Goal: Task Accomplishment & Management: Manage account settings

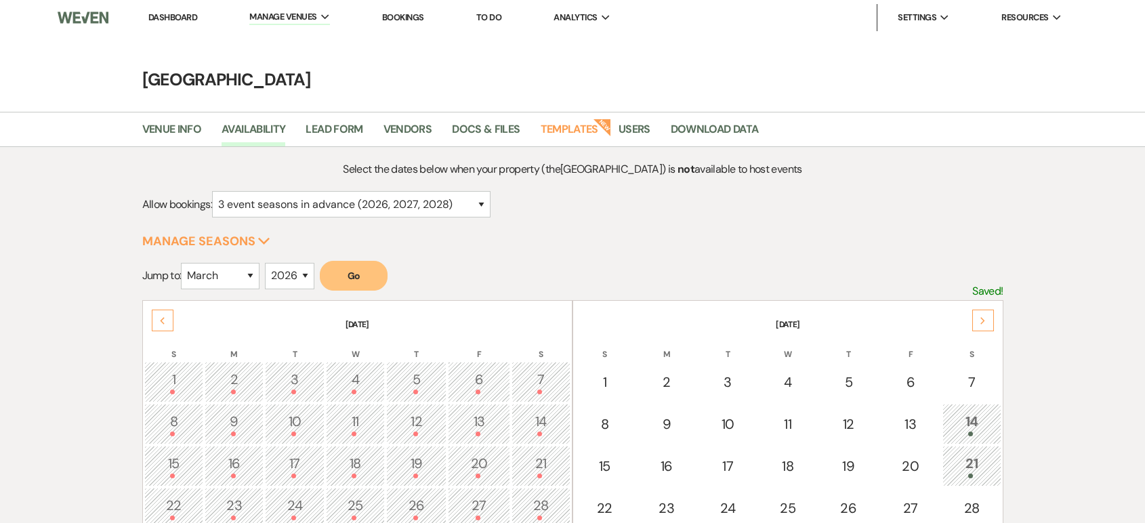
select select "3"
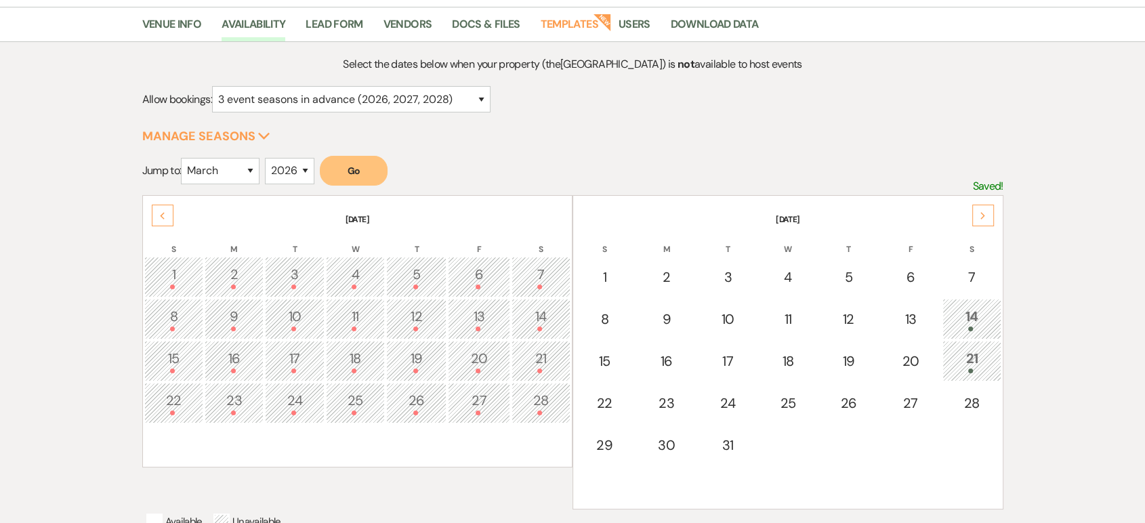
click at [990, 209] on div "Next" at bounding box center [983, 216] width 22 height 22
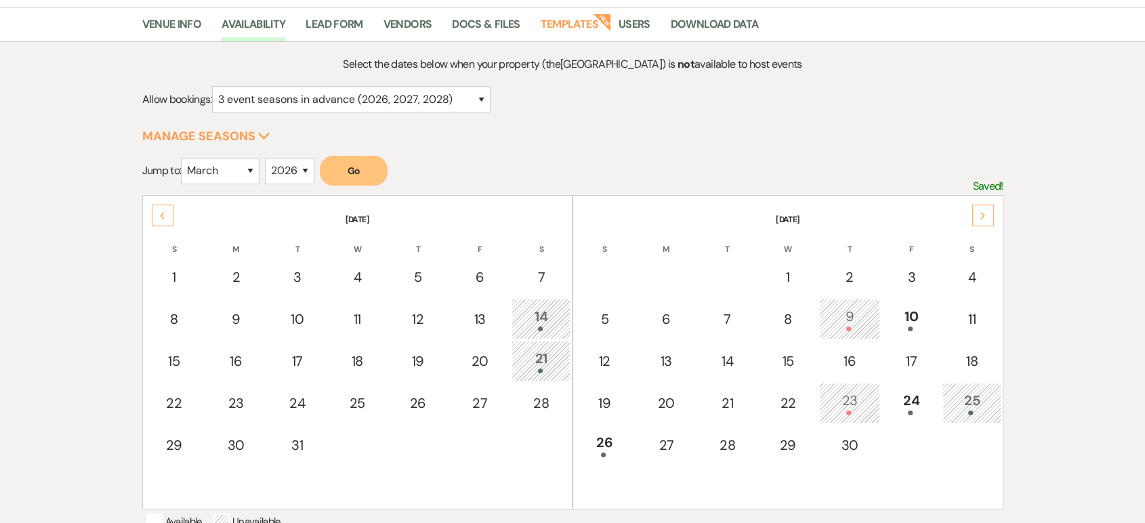
click at [990, 209] on div "Next" at bounding box center [983, 216] width 22 height 22
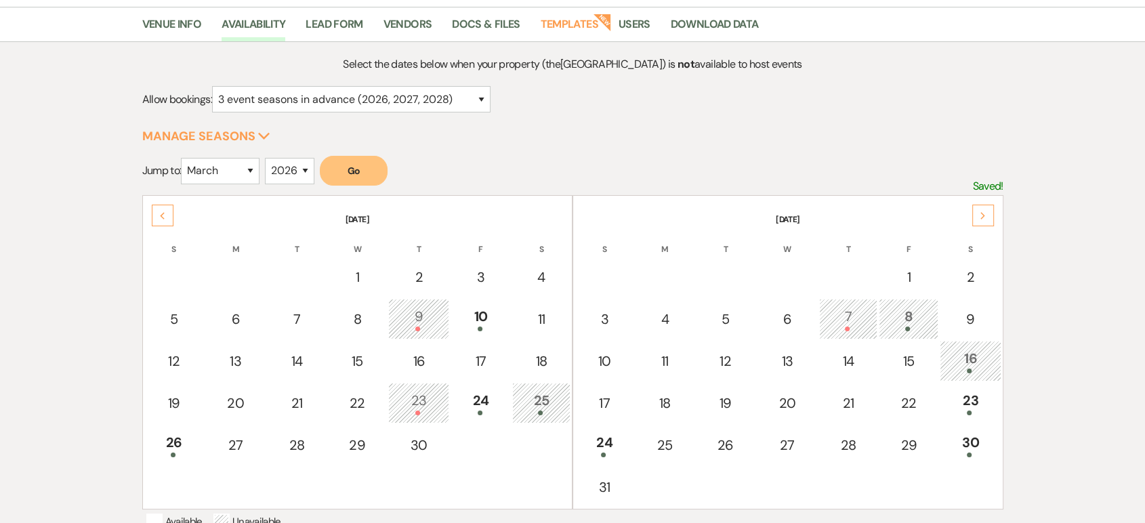
scroll to position [142, 0]
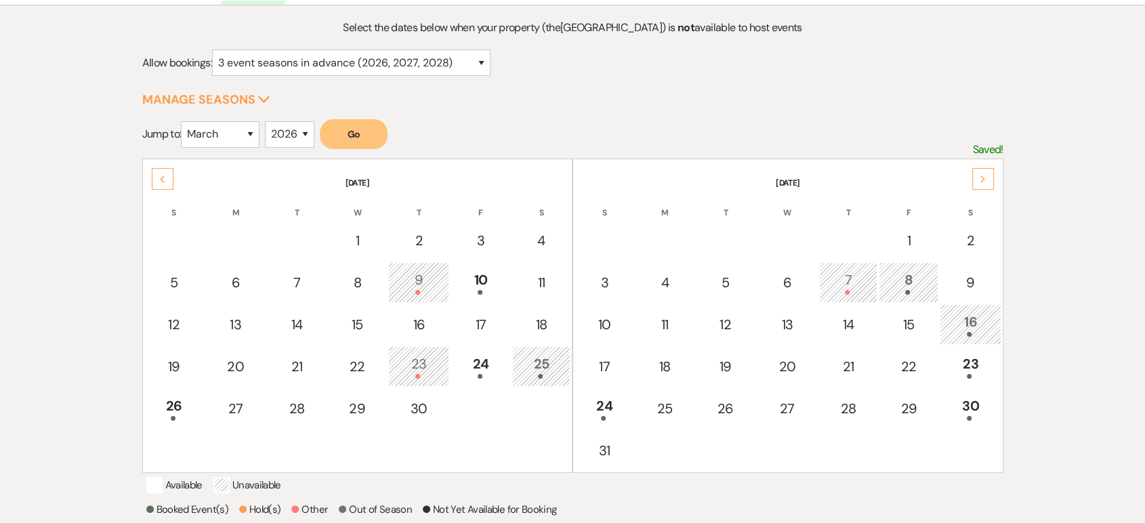
click at [989, 168] on div "Next" at bounding box center [983, 179] width 22 height 22
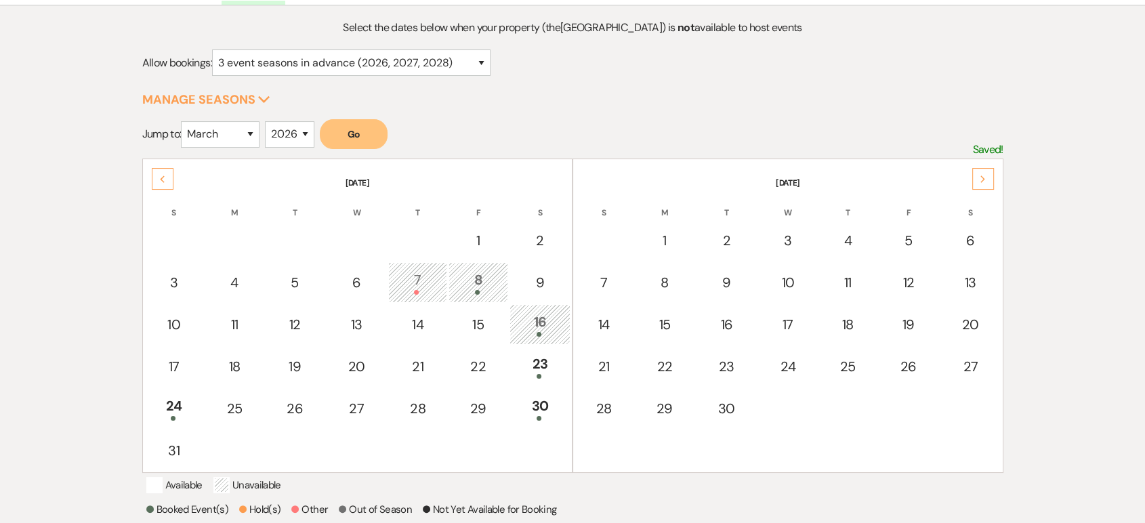
click at [981, 169] on div "Next" at bounding box center [983, 179] width 22 height 22
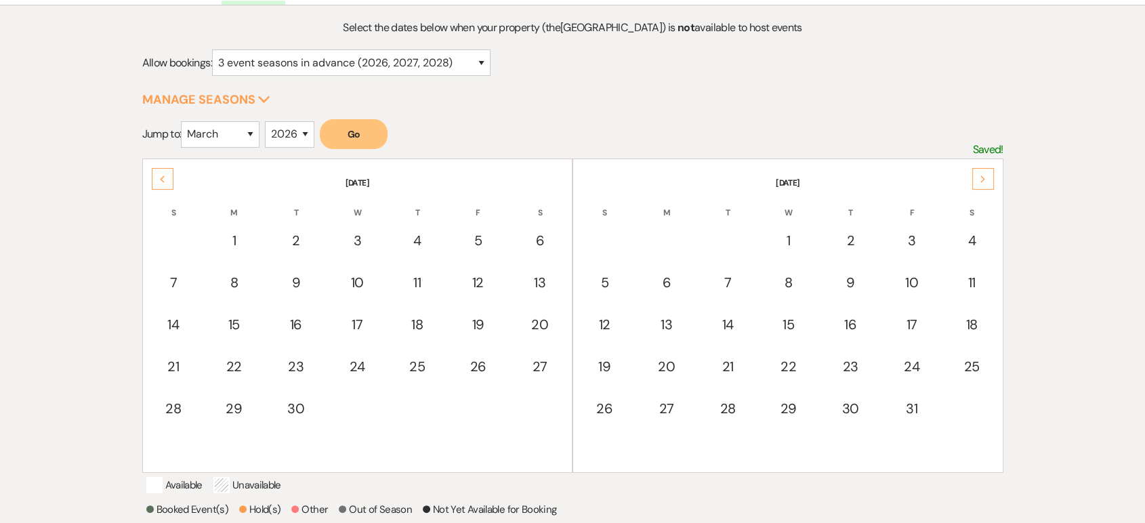
click at [981, 169] on div "Next" at bounding box center [983, 179] width 22 height 22
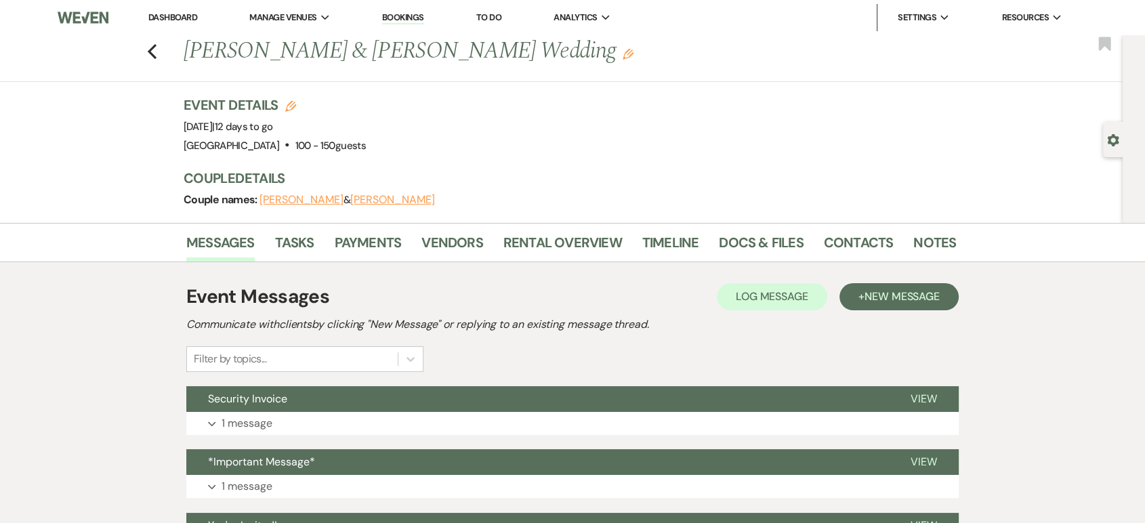
click at [175, 18] on link "Dashboard" at bounding box center [172, 18] width 49 height 12
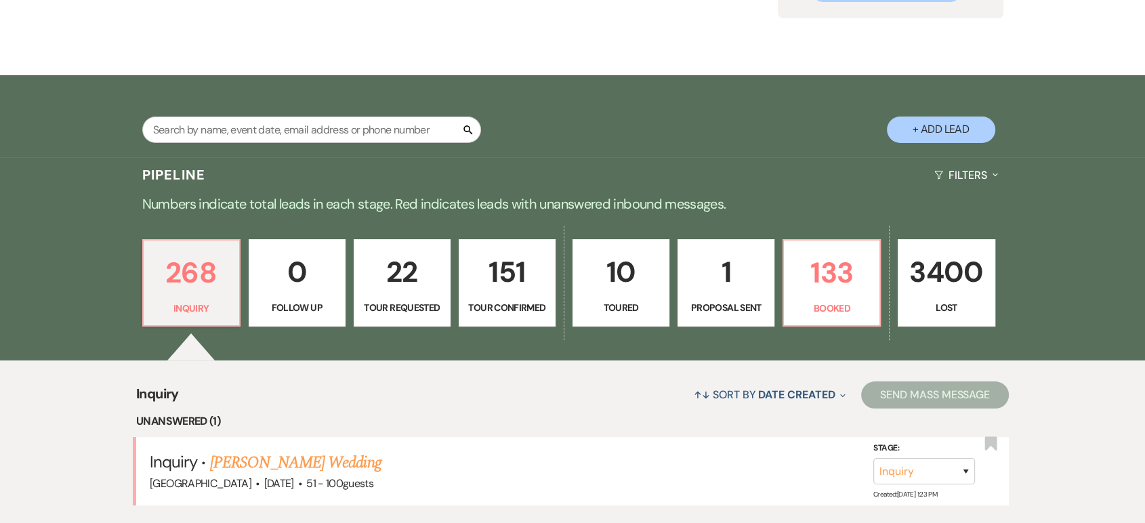
scroll to position [180, 0]
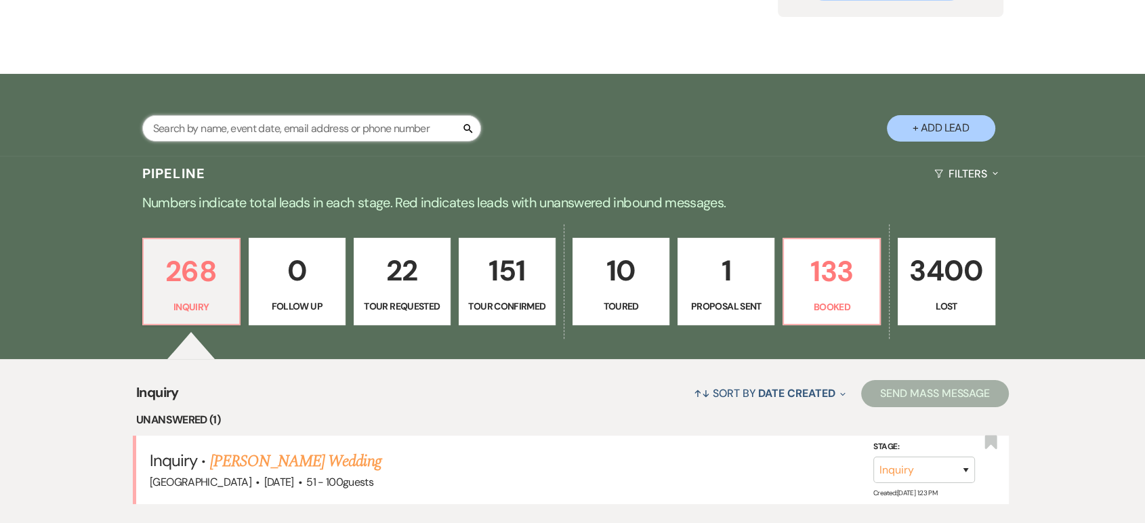
click at [253, 128] on input "text" at bounding box center [311, 128] width 339 height 26
type input "mayce"
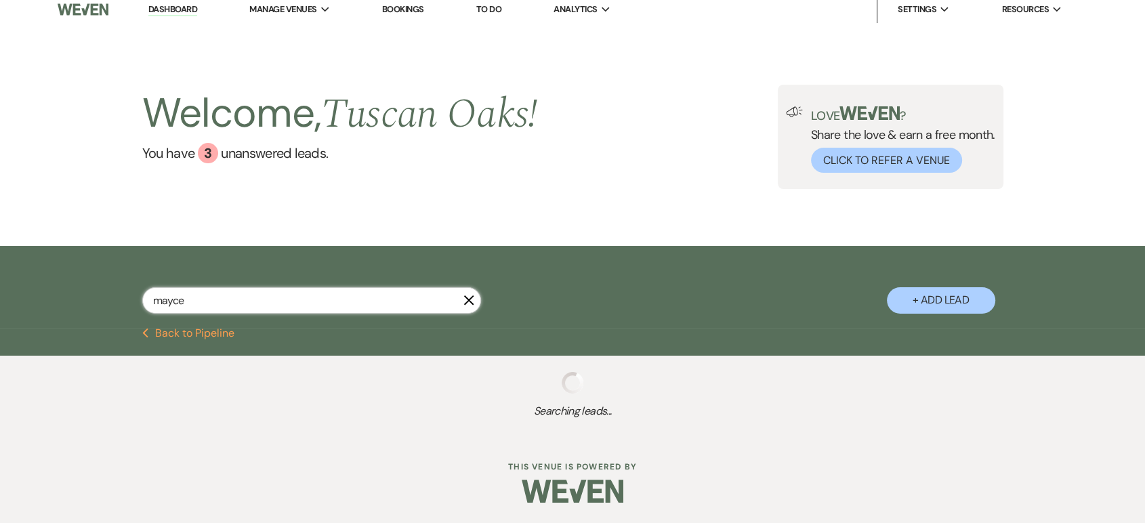
select select "2"
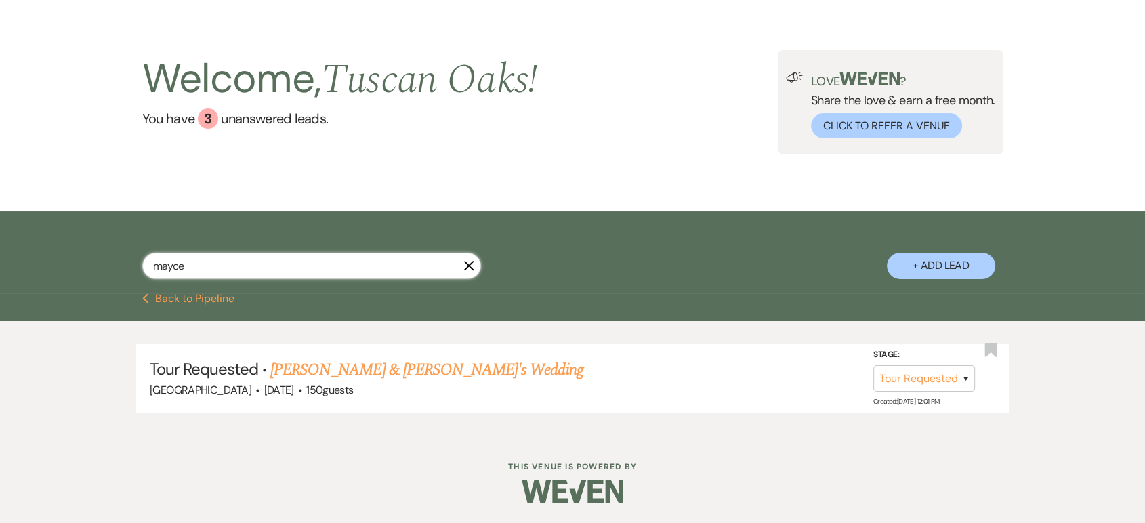
scroll to position [42, 0]
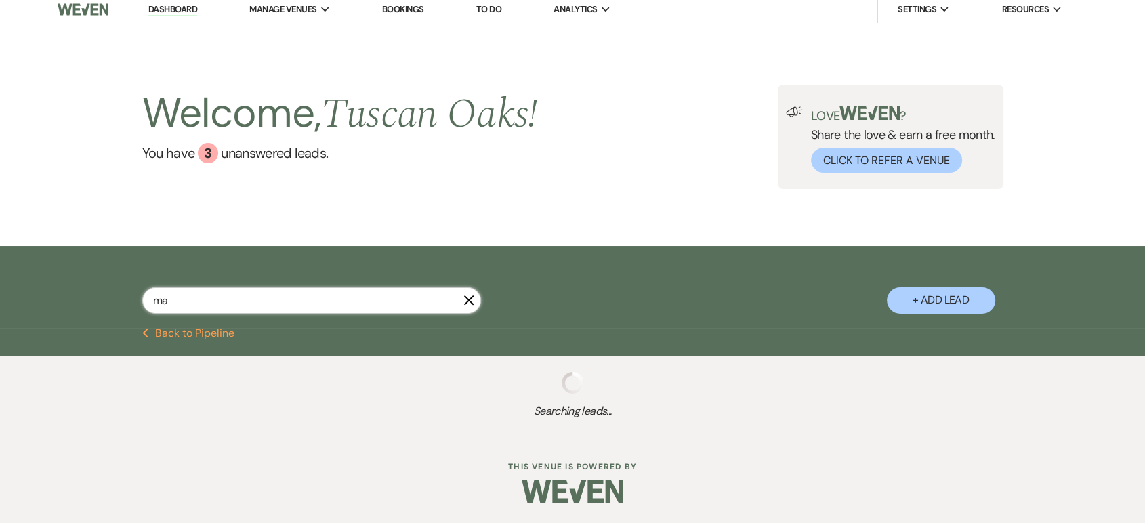
scroll to position [7, 0]
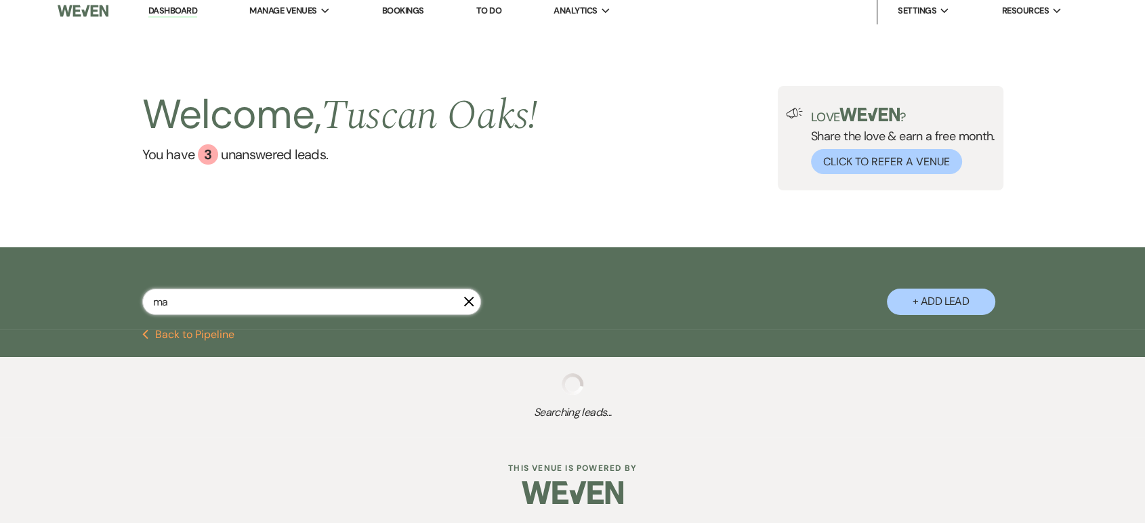
type input "m"
click at [175, 12] on link "Dashboard" at bounding box center [172, 11] width 49 height 13
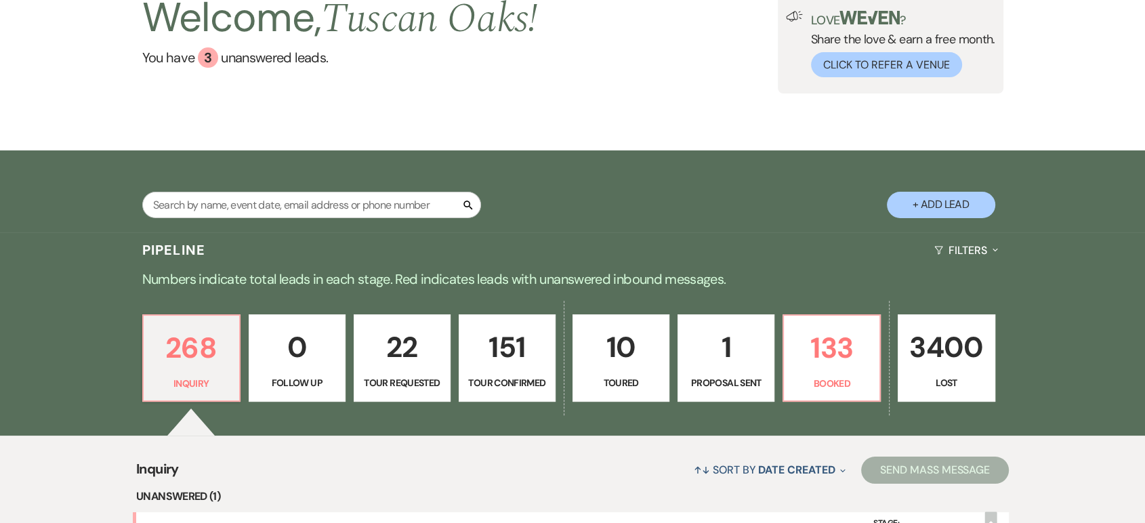
scroll to position [103, 0]
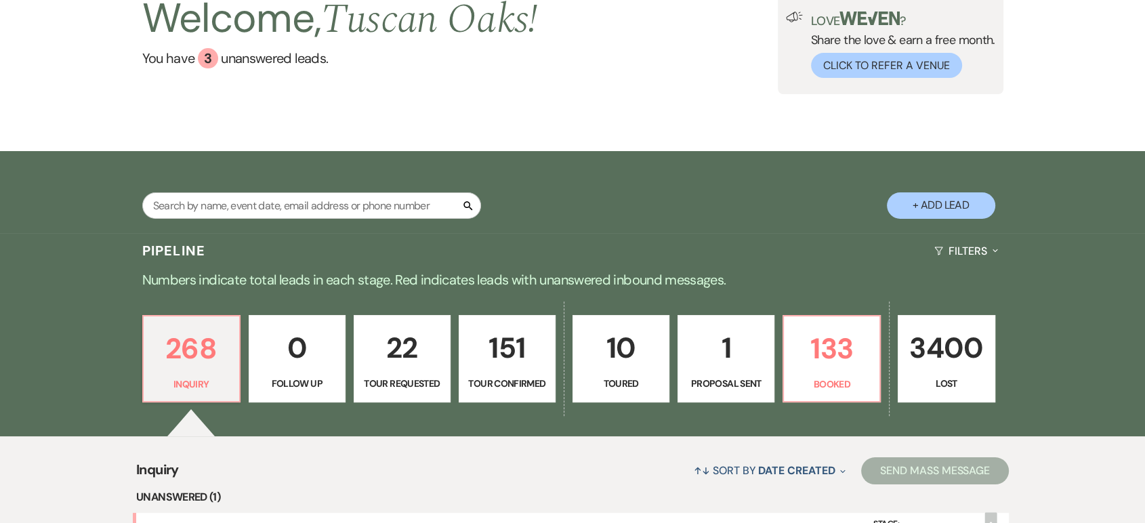
click at [932, 199] on button "+ Add Lead" at bounding box center [941, 205] width 108 height 26
select select "630"
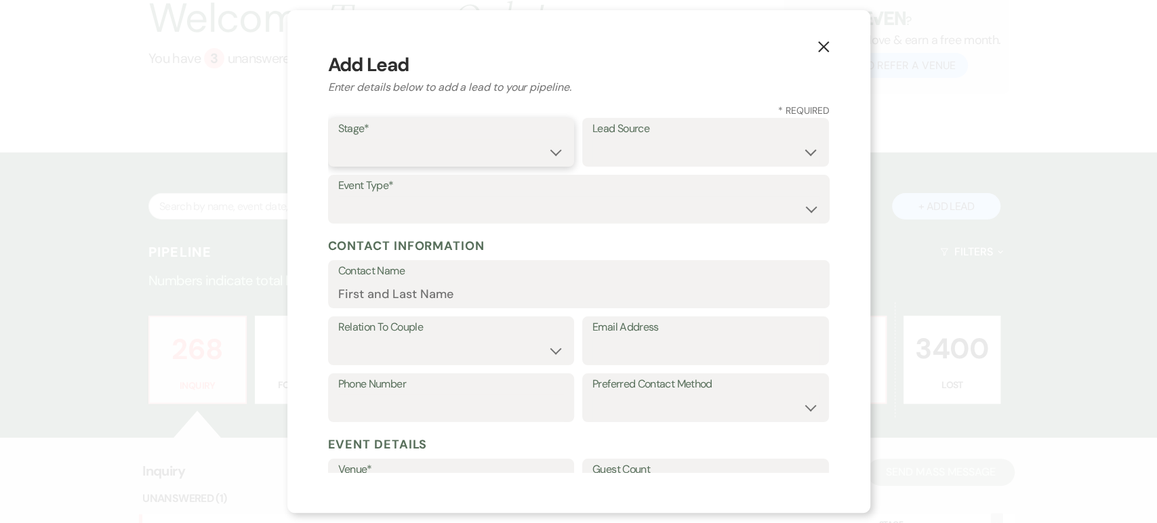
click at [379, 150] on select "Inquiry Follow Up Tour Requested Tour Confirmed Toured Proposal Sent Booked Lost" at bounding box center [451, 152] width 226 height 26
select select "1"
click at [338, 139] on select "Inquiry Follow Up Tour Requested Tour Confirmed Toured Proposal Sent Booked Lost" at bounding box center [451, 152] width 226 height 26
click at [380, 209] on select "Wedding Anniversary Party Baby Shower Bachelorette / Bachelor Party Birthday Pa…" at bounding box center [578, 209] width 481 height 26
select select "1"
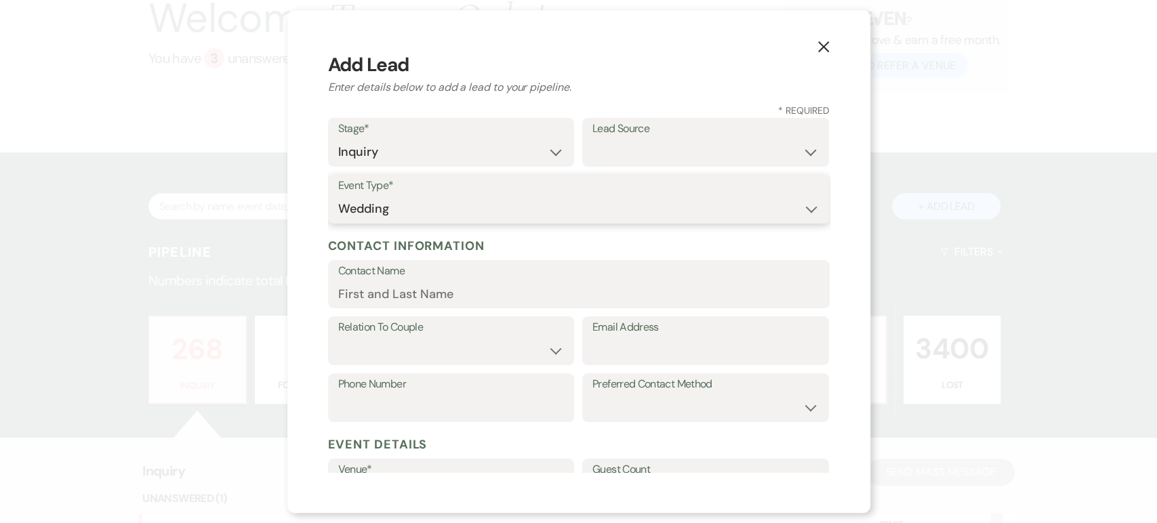
click at [338, 196] on select "Wedding Anniversary Party Baby Shower Bachelorette / Bachelor Party Birthday Pa…" at bounding box center [578, 209] width 481 height 26
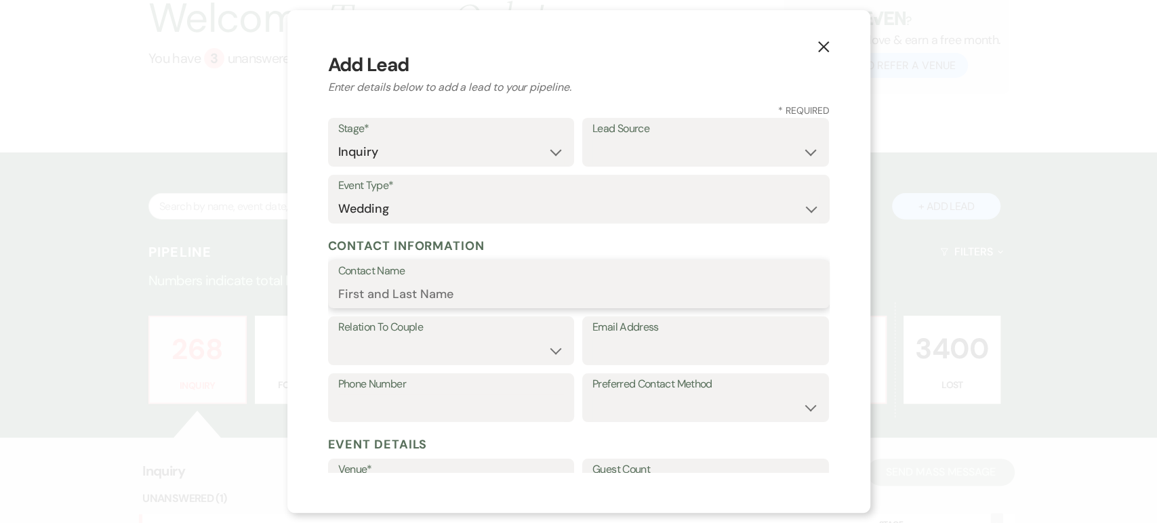
click at [380, 298] on input "Contact Name" at bounding box center [578, 294] width 481 height 26
type input "Macey"
click at [379, 340] on select "Couple Planner Parent of Couple Family Member Friend Other" at bounding box center [451, 350] width 226 height 26
select select "1"
click at [338, 337] on select "Couple Planner Parent of Couple Family Member Friend Other" at bounding box center [451, 350] width 226 height 26
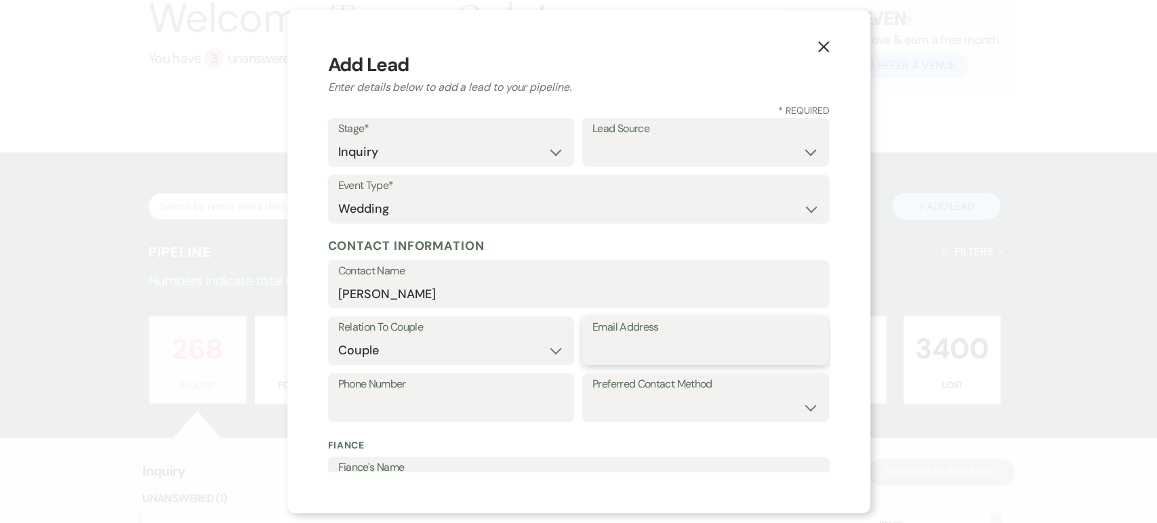
click at [627, 356] on input "Email Address" at bounding box center [705, 350] width 226 height 26
type input "bradleyandmacey@gmail.com"
click at [482, 414] on input "Phone Number" at bounding box center [451, 407] width 226 height 26
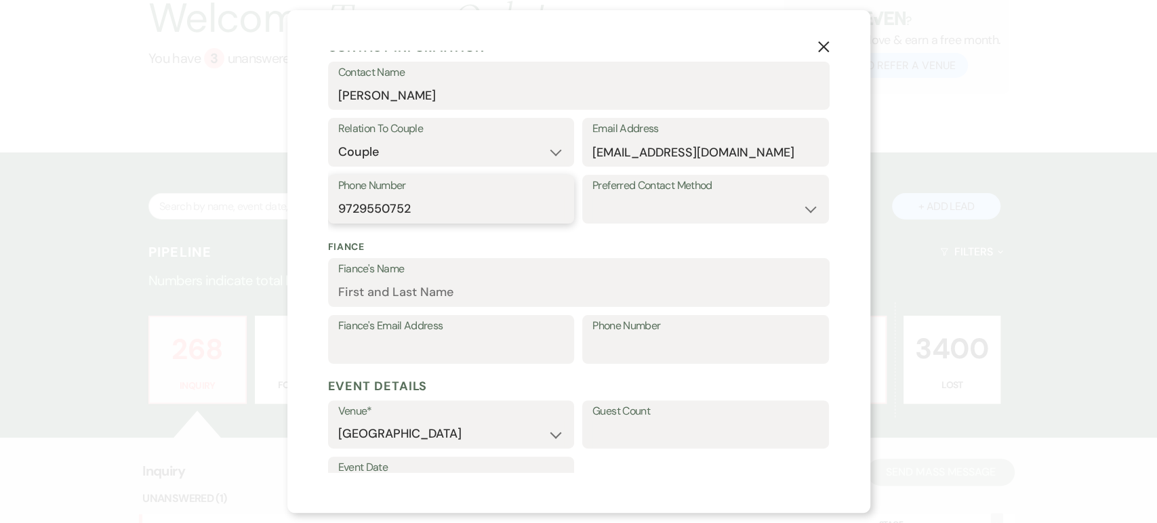
scroll to position [383, 0]
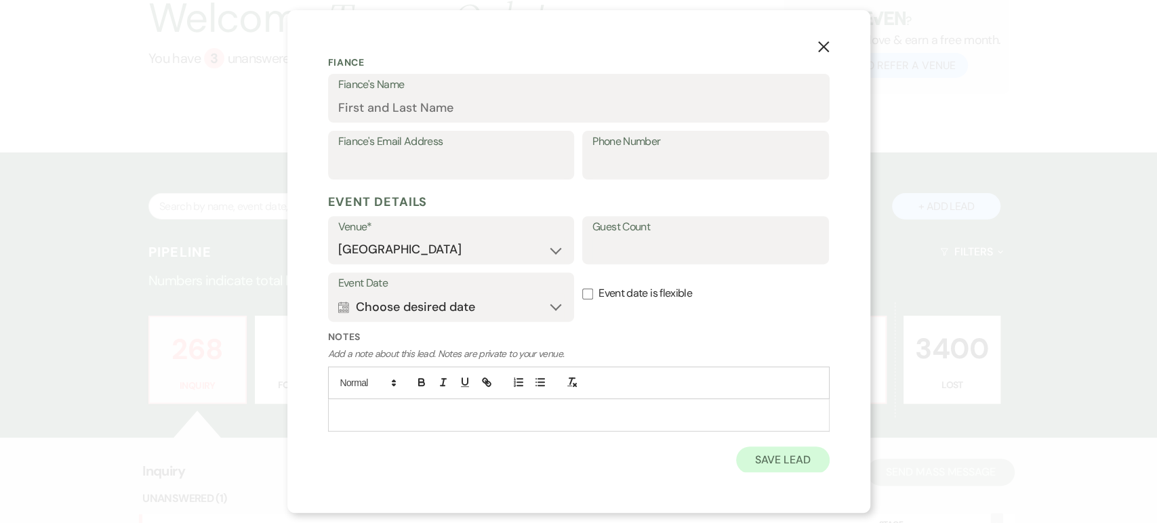
type input "9729550752"
click at [772, 464] on button "Save Lead" at bounding box center [782, 460] width 93 height 27
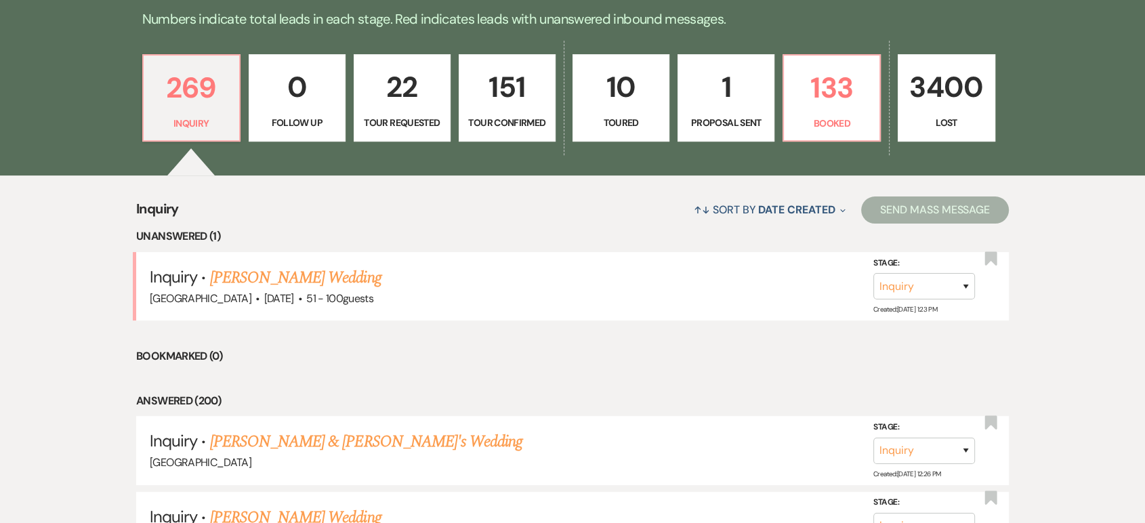
scroll to position [474, 0]
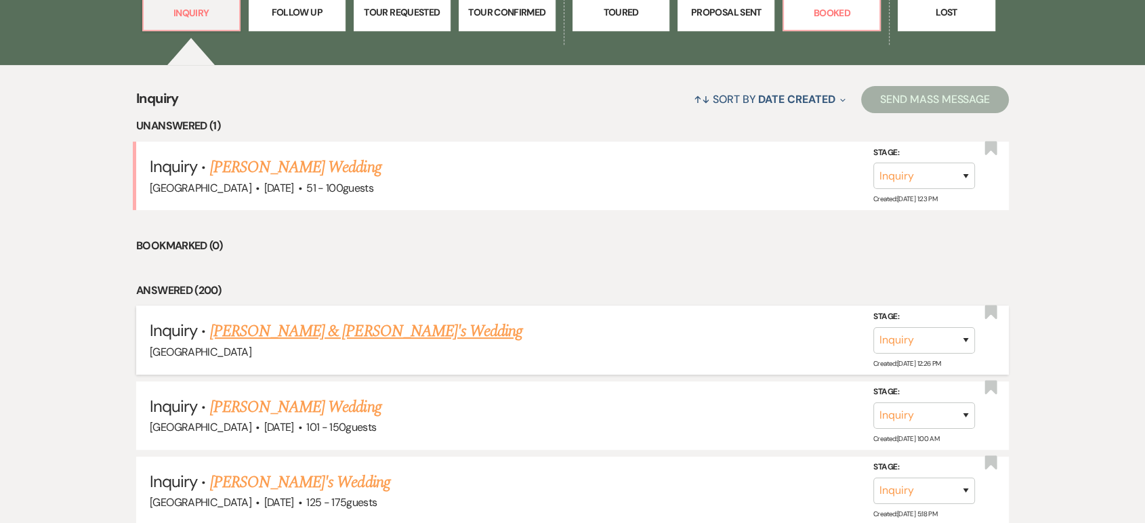
click at [293, 332] on link "Macey & Fiance's Wedding" at bounding box center [366, 331] width 313 height 24
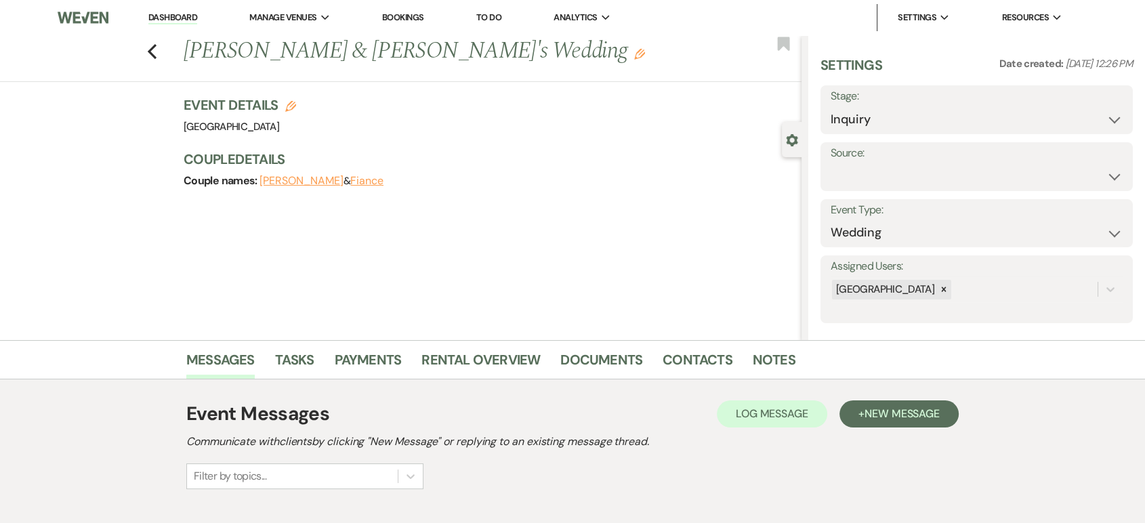
scroll to position [177, 0]
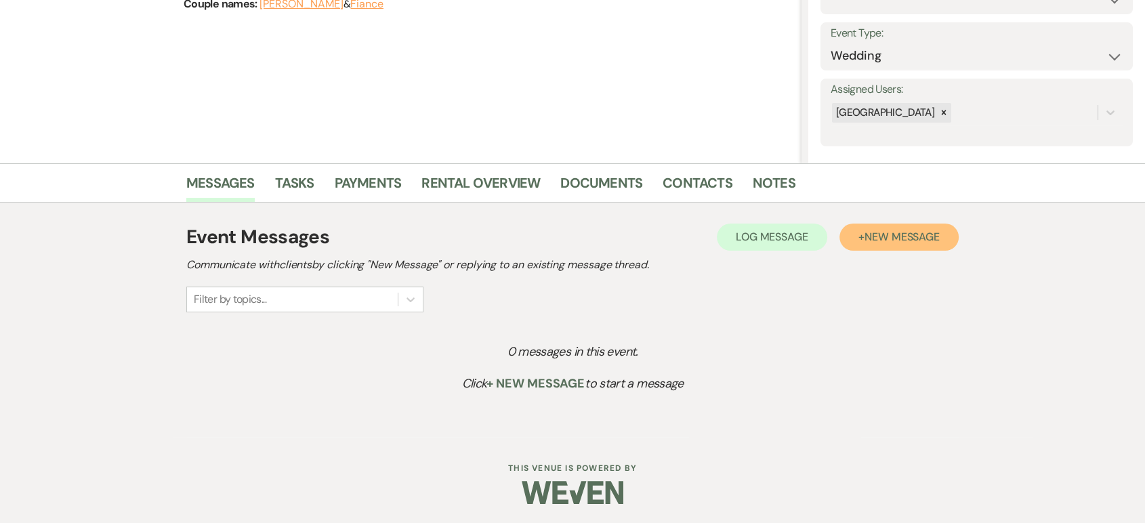
click at [892, 232] on span "New Message" at bounding box center [902, 237] width 75 height 14
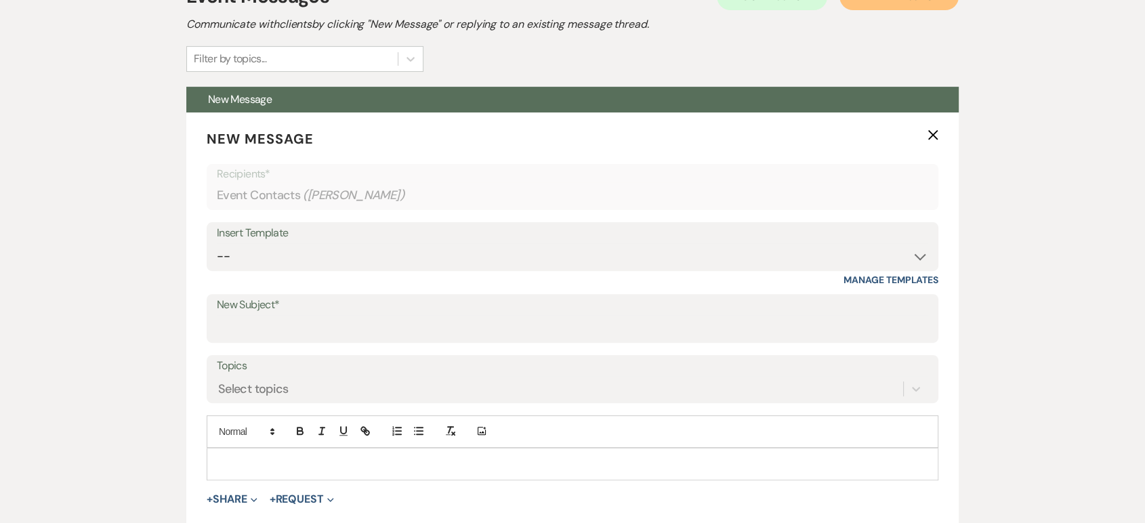
scroll to position [432, 0]
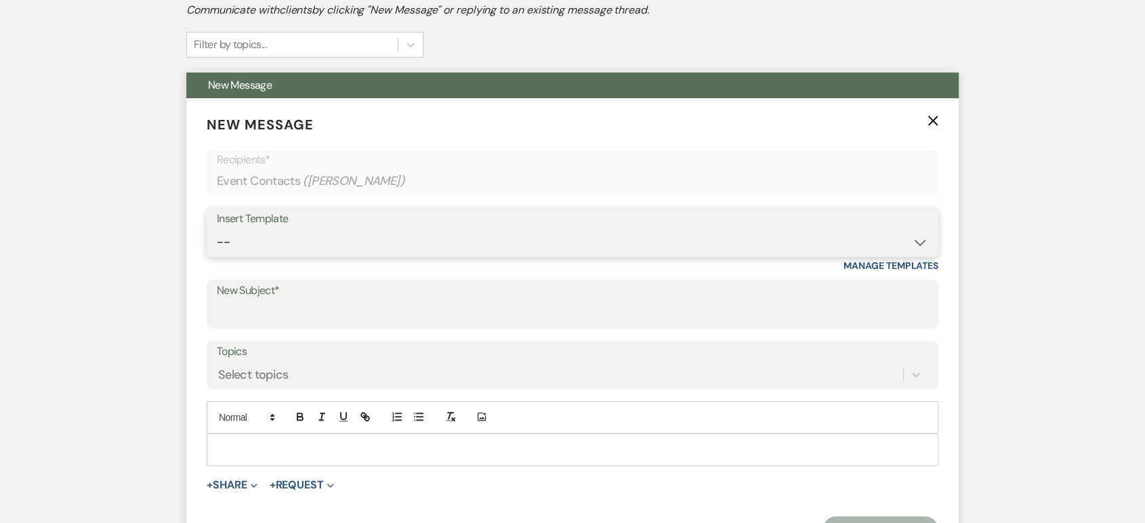
click at [255, 237] on select "-- Lead: Automated Intro Email (Wedding) Lead: 1st Follow Up Email Images Lead:…" at bounding box center [573, 242] width 712 height 26
select select "1168"
click at [217, 229] on select "-- Lead: Automated Intro Email (Wedding) Lead: 1st Follow Up Email Images Lead:…" at bounding box center [573, 242] width 712 height 26
type input "Thank you for contacting Tuscan Oaks Estate!"
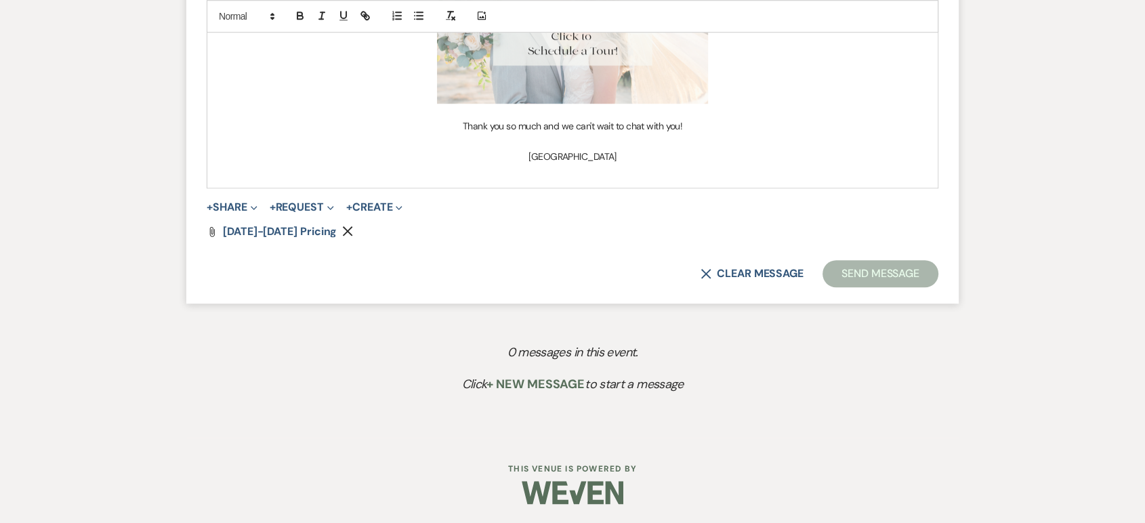
scroll to position [917, 0]
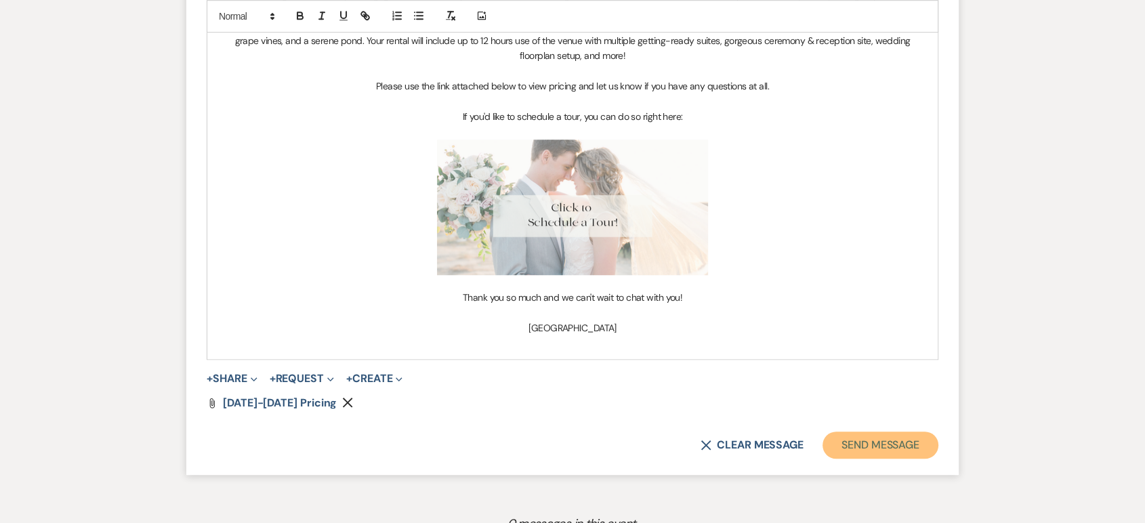
click at [863, 452] on button "Send Message" at bounding box center [881, 445] width 116 height 27
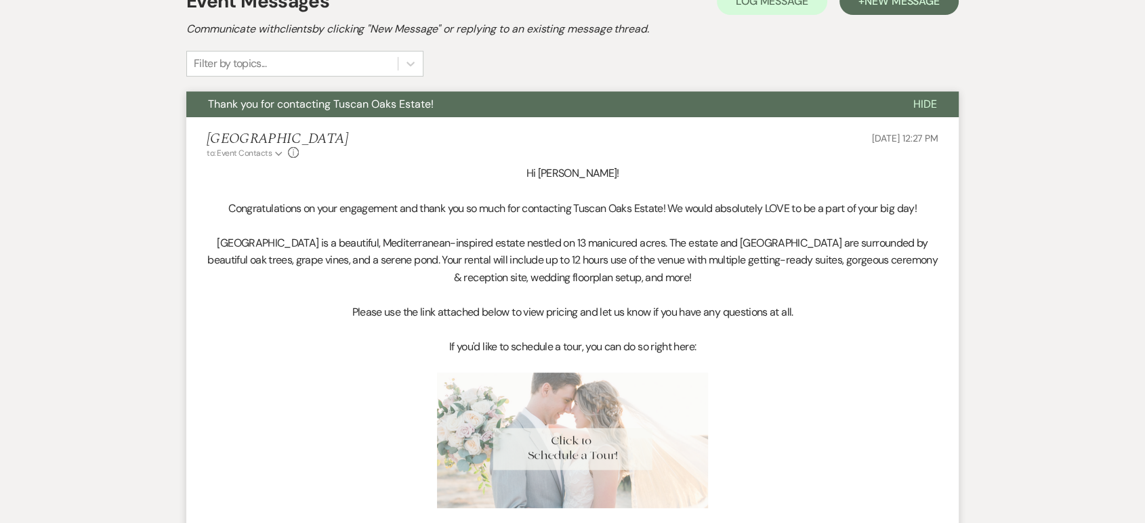
scroll to position [564, 0]
